Goal: Register for event/course

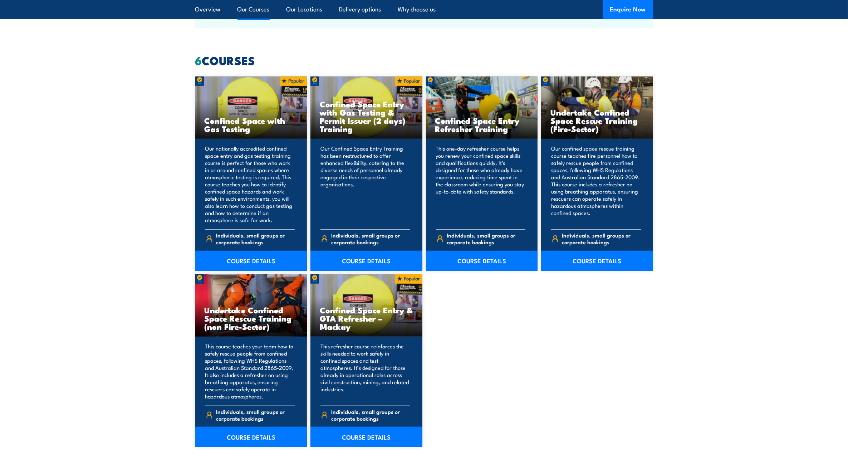
scroll to position [477, 0]
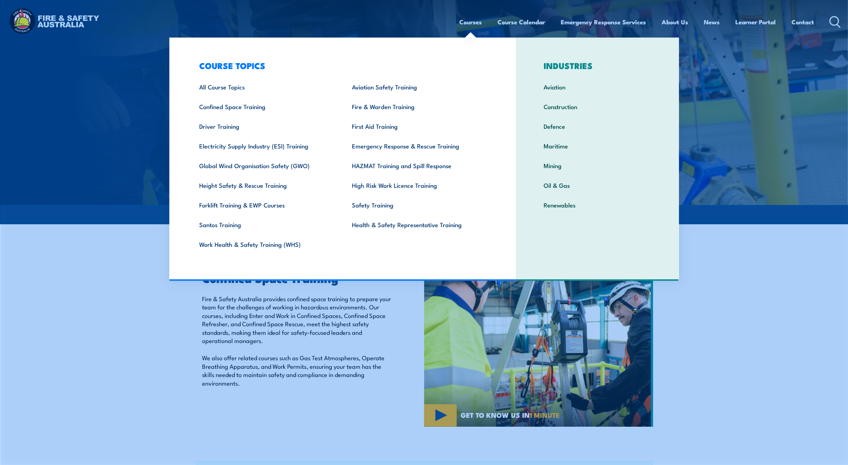
click at [475, 23] on link "Courses" at bounding box center [470, 22] width 23 height 19
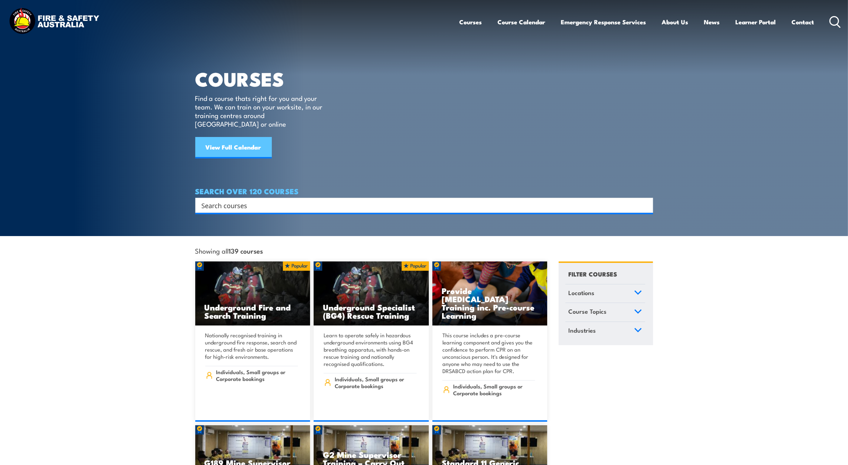
click at [233, 137] on link "View Full Calendar" at bounding box center [233, 147] width 77 height 21
